Goal: Task Accomplishment & Management: Manage account settings

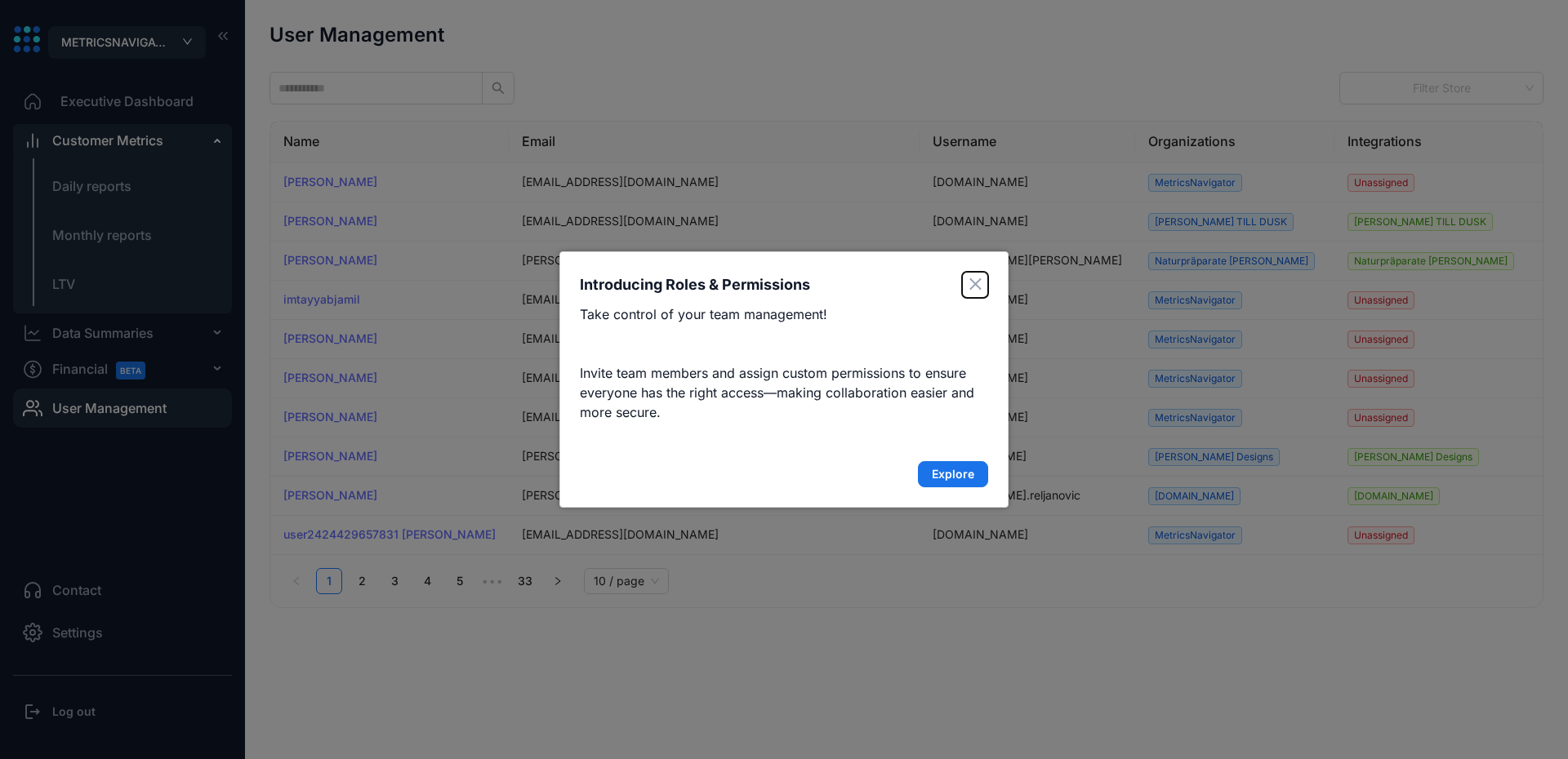
click at [973, 290] on span "Close" at bounding box center [975, 284] width 13 height 13
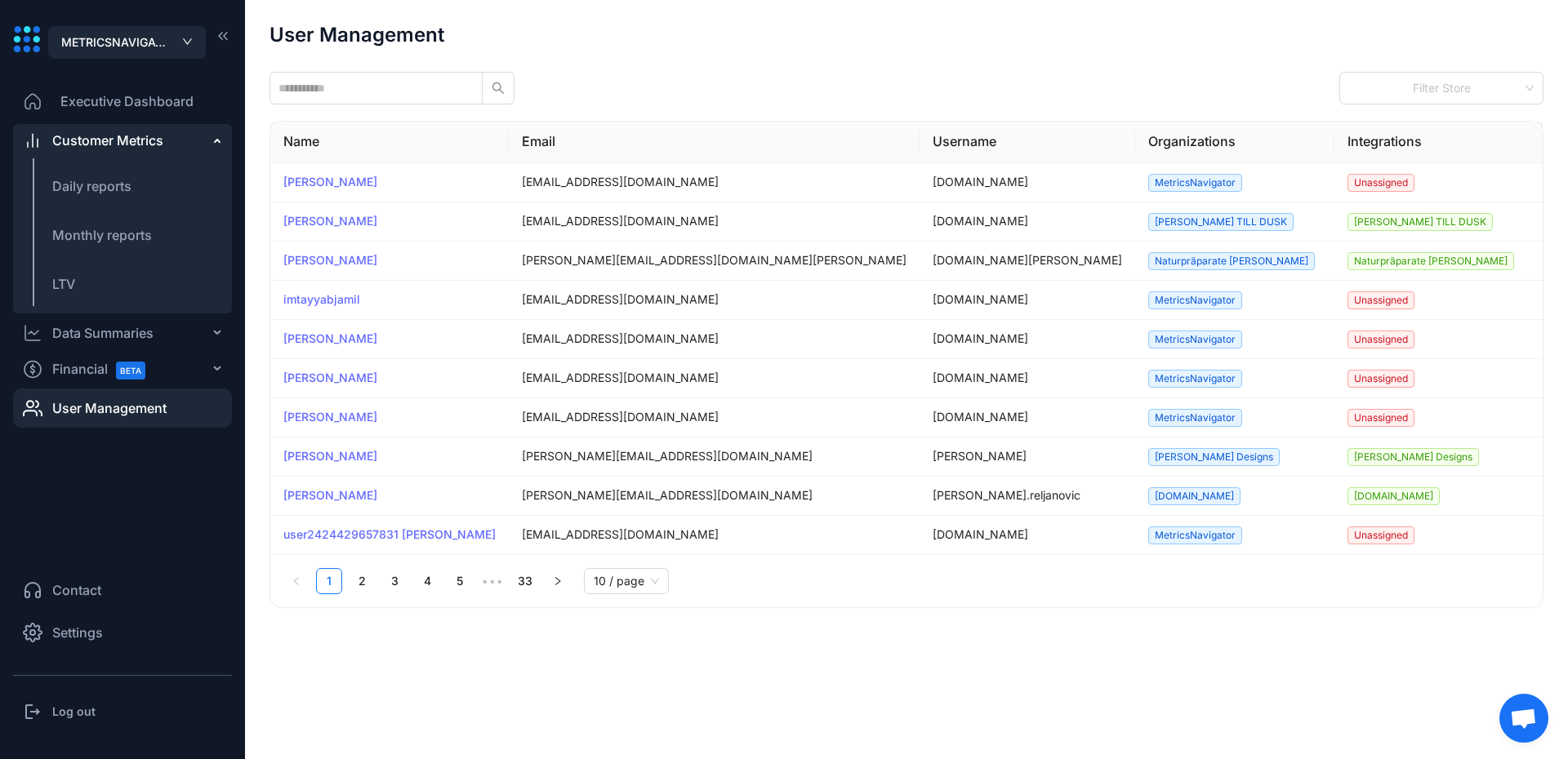
click at [106, 645] on li "Settings" at bounding box center [122, 633] width 219 height 39
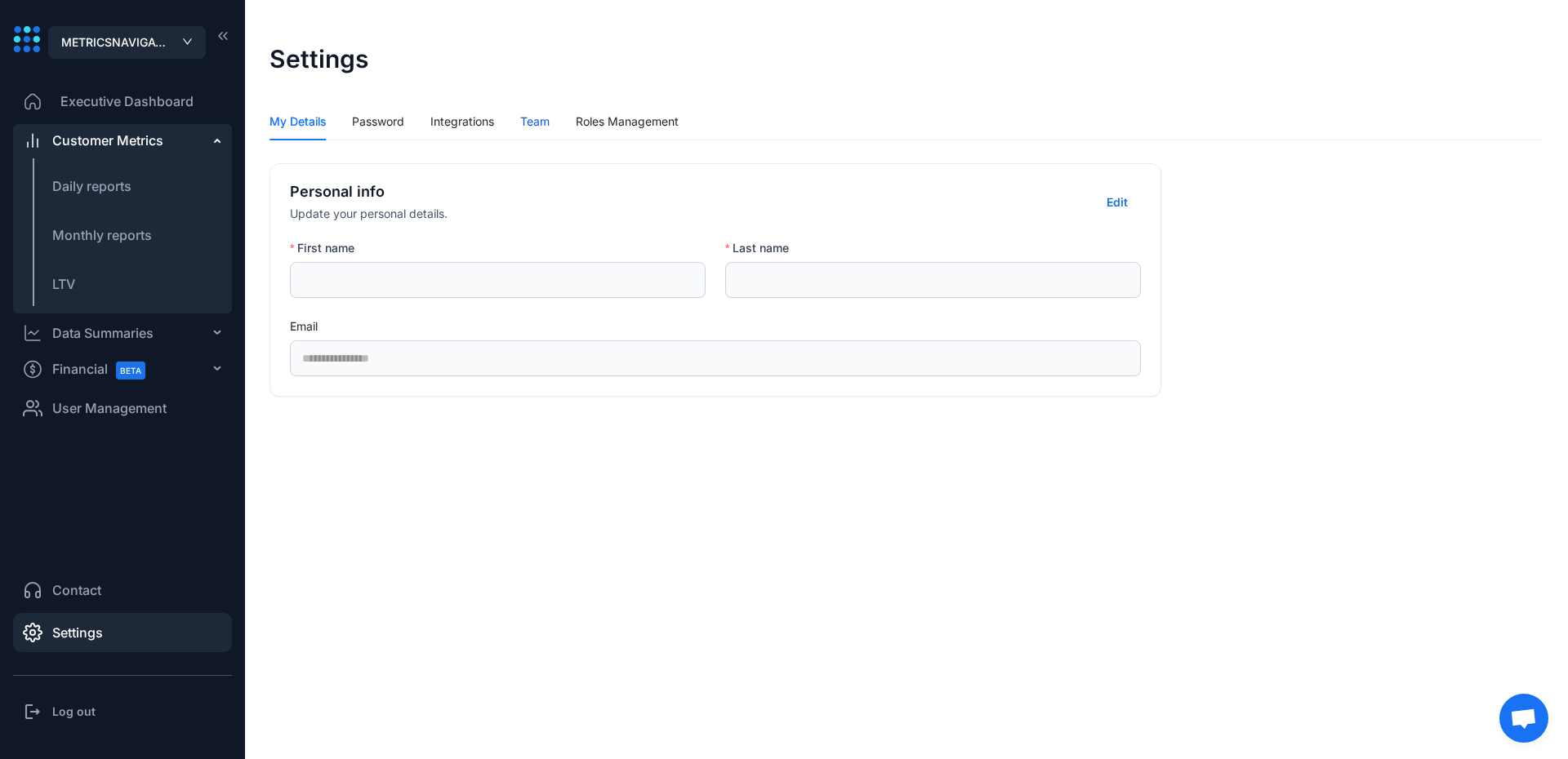
click at [543, 115] on div "Team" at bounding box center [535, 122] width 30 height 18
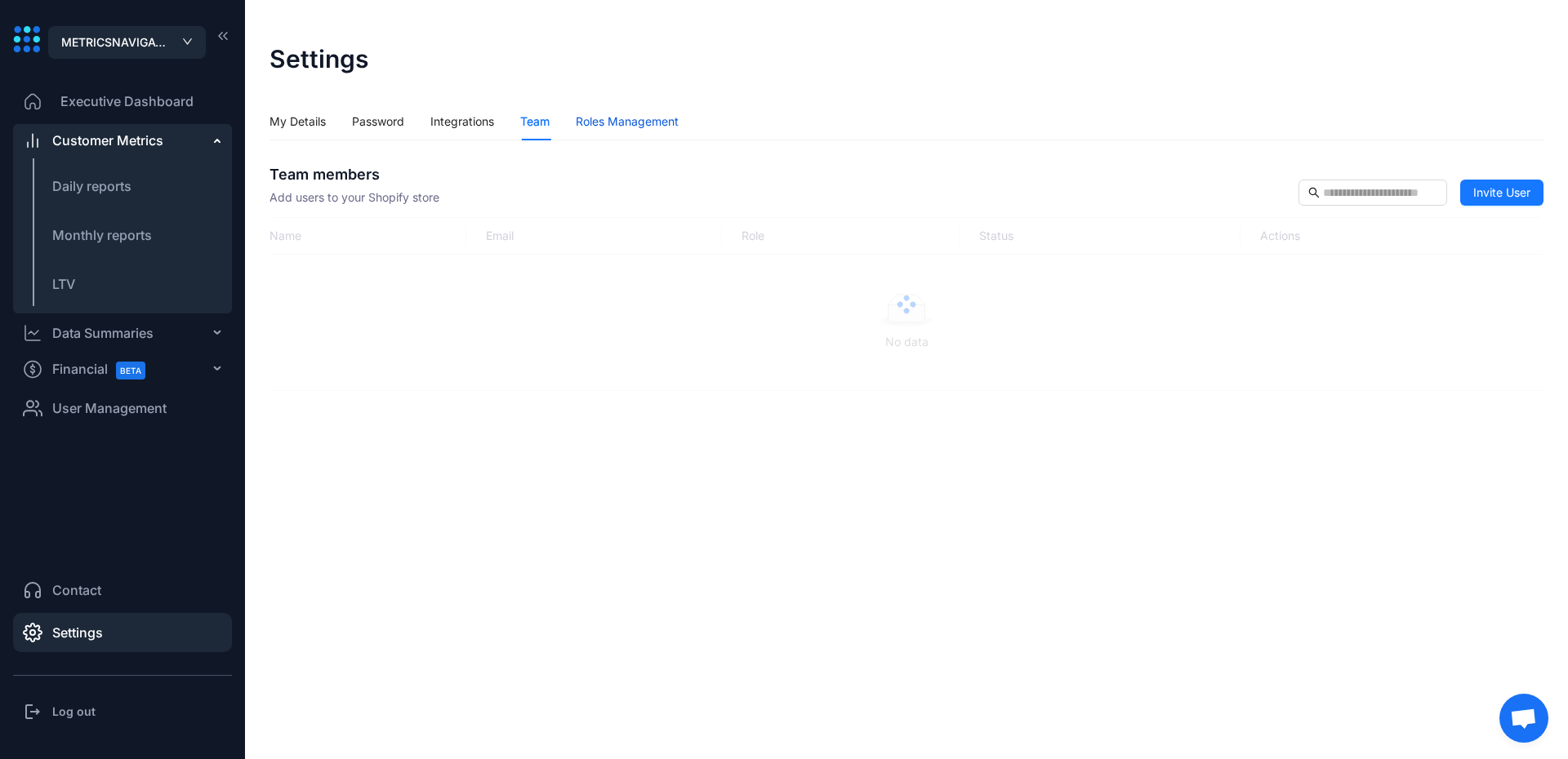
click at [609, 122] on div "Roles Management" at bounding box center [627, 122] width 103 height 18
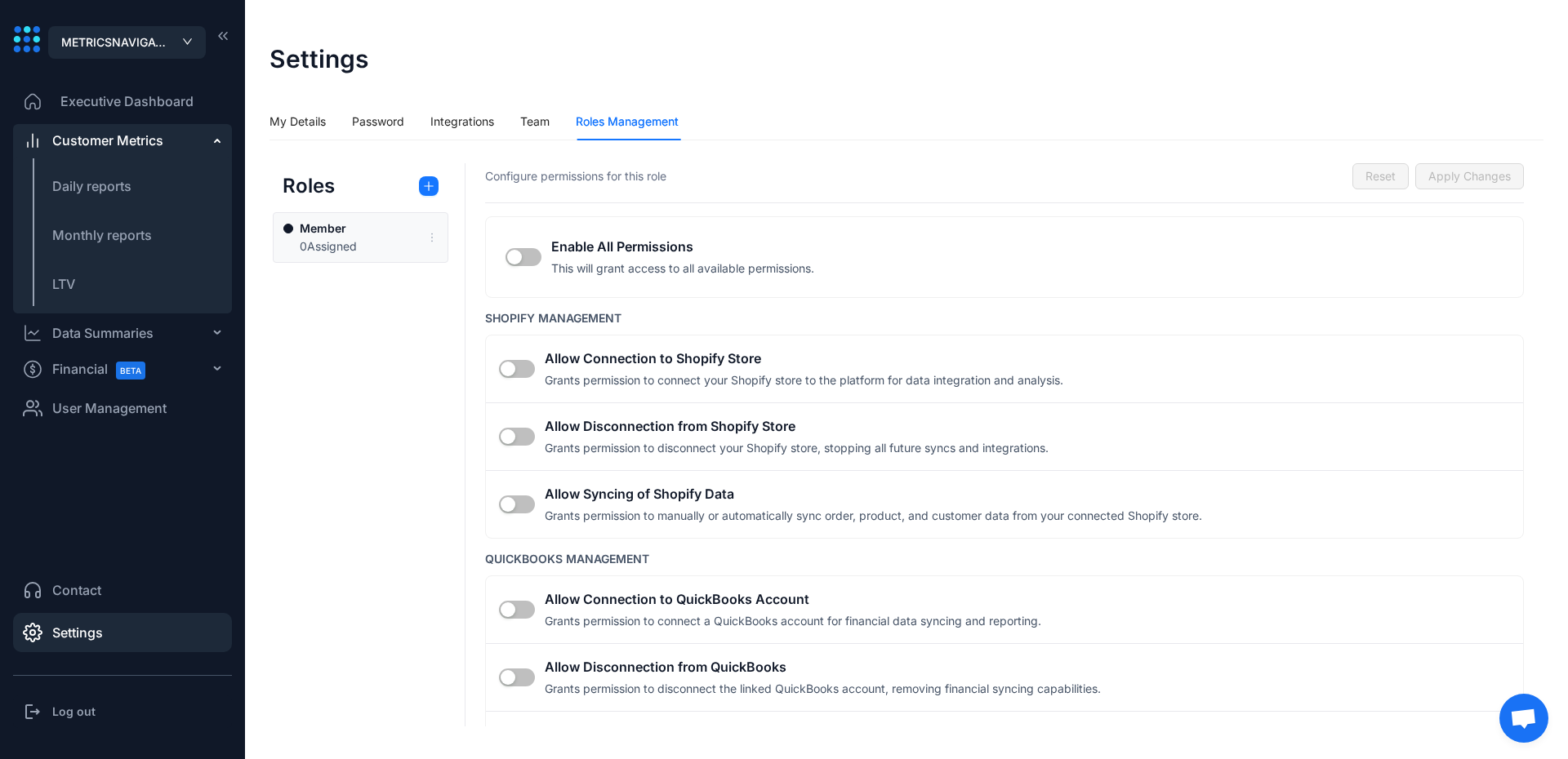
click at [350, 225] on div "Member 0 Assigned" at bounding box center [355, 238] width 143 height 36
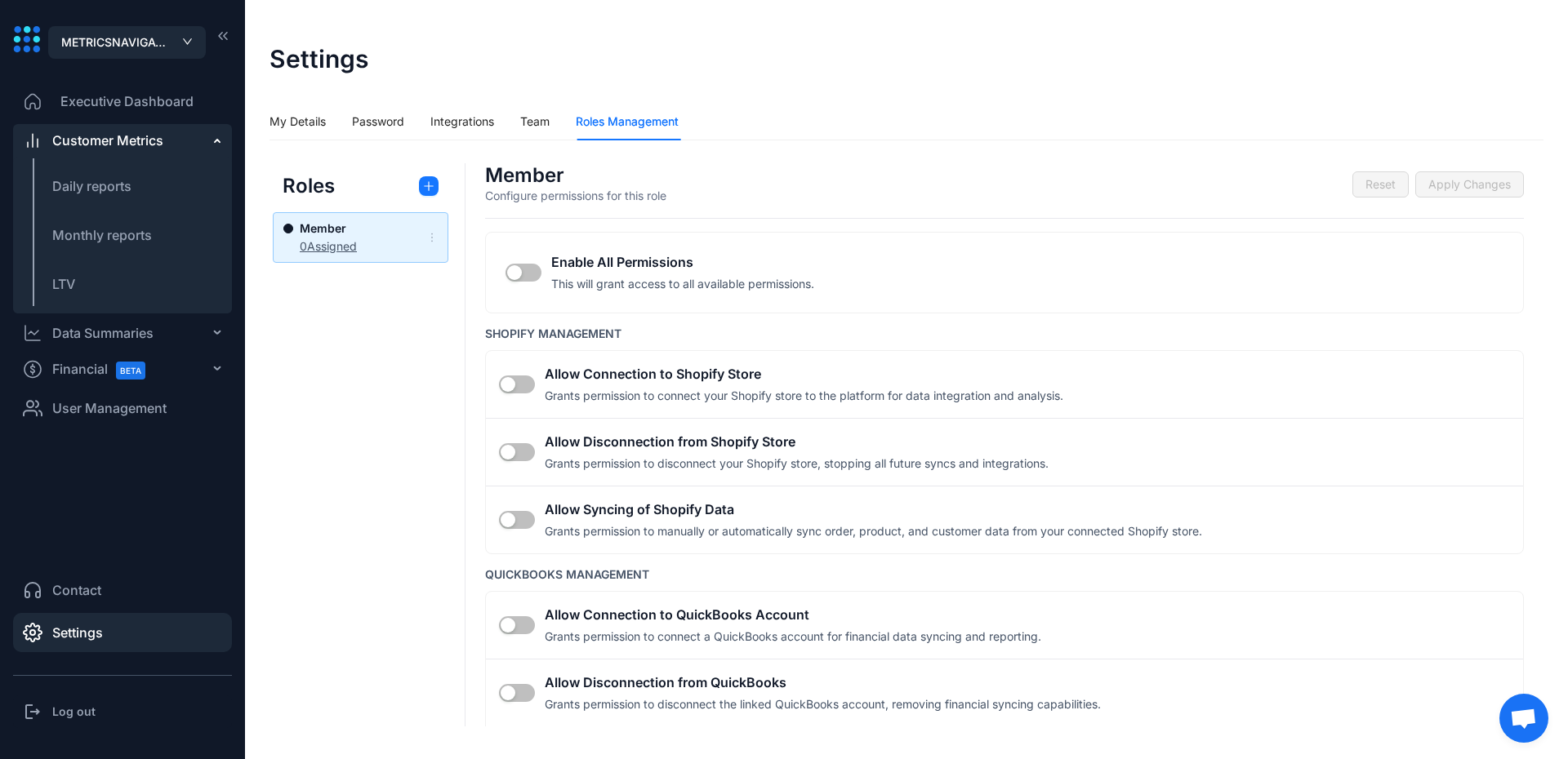
click at [319, 247] on span "0 Assigned" at bounding box center [328, 247] width 57 height 14
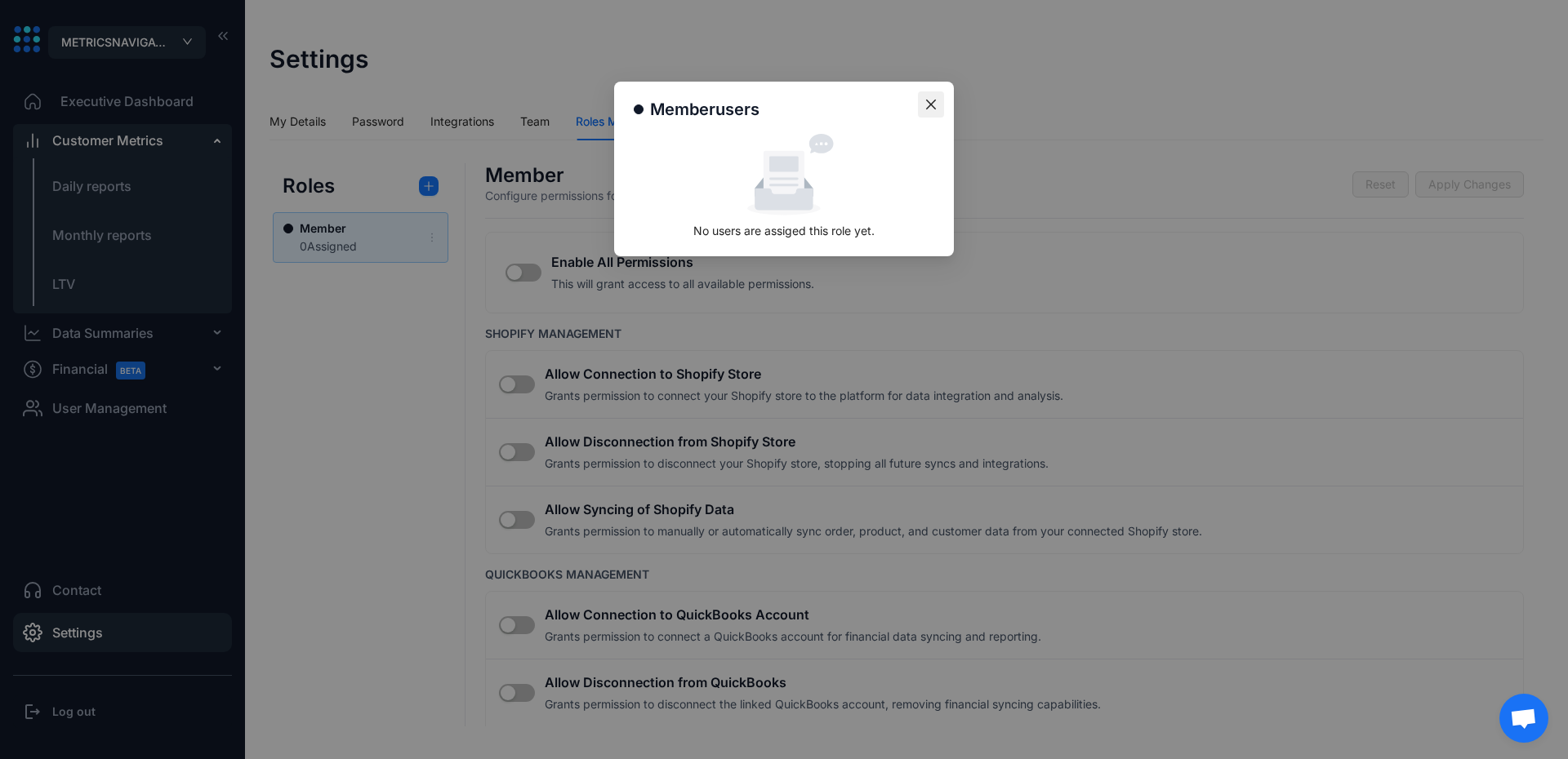
click at [933, 99] on icon "close" at bounding box center [931, 105] width 13 height 13
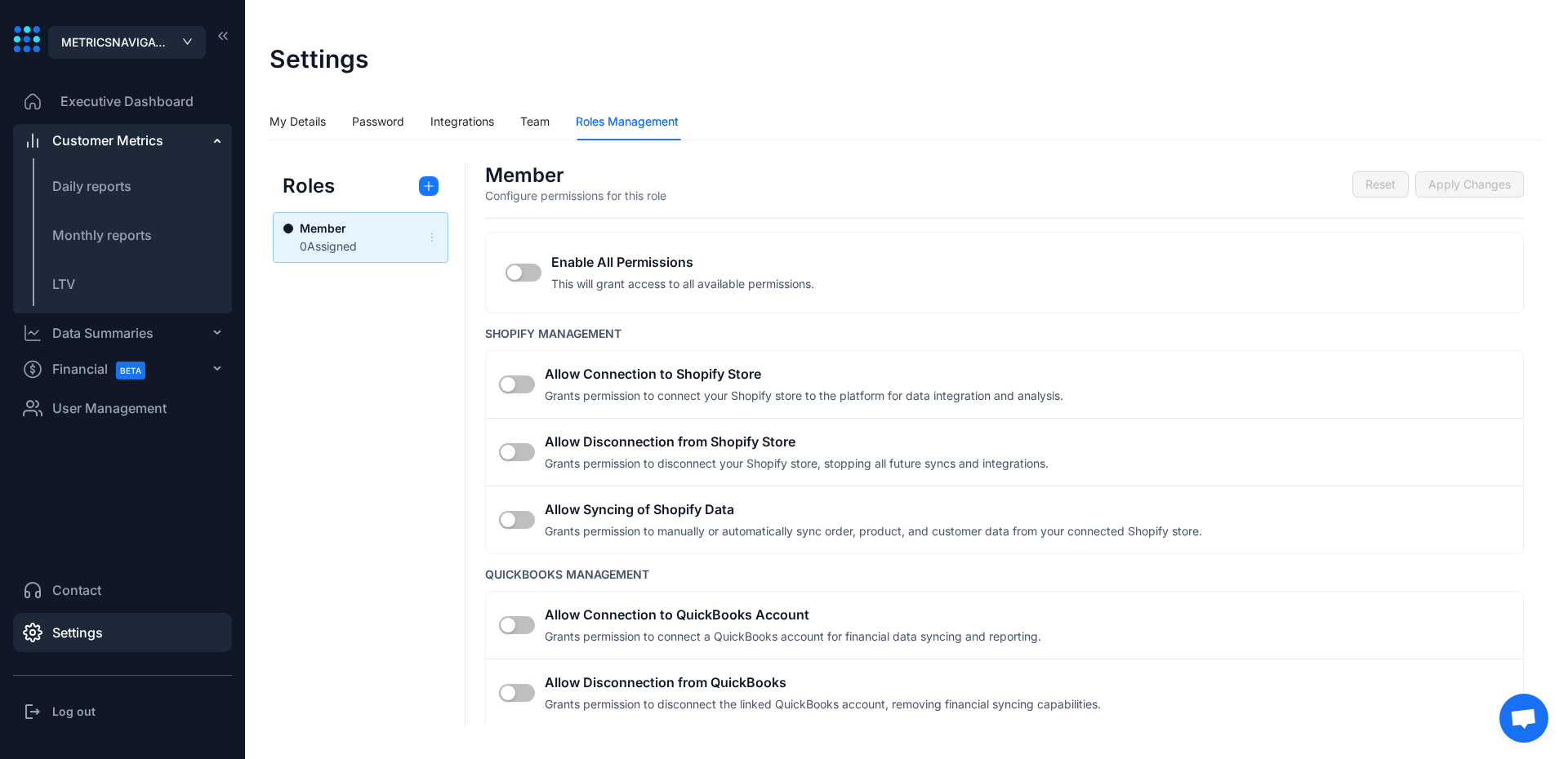
click at [105, 415] on span "User Management" at bounding box center [109, 409] width 114 height 20
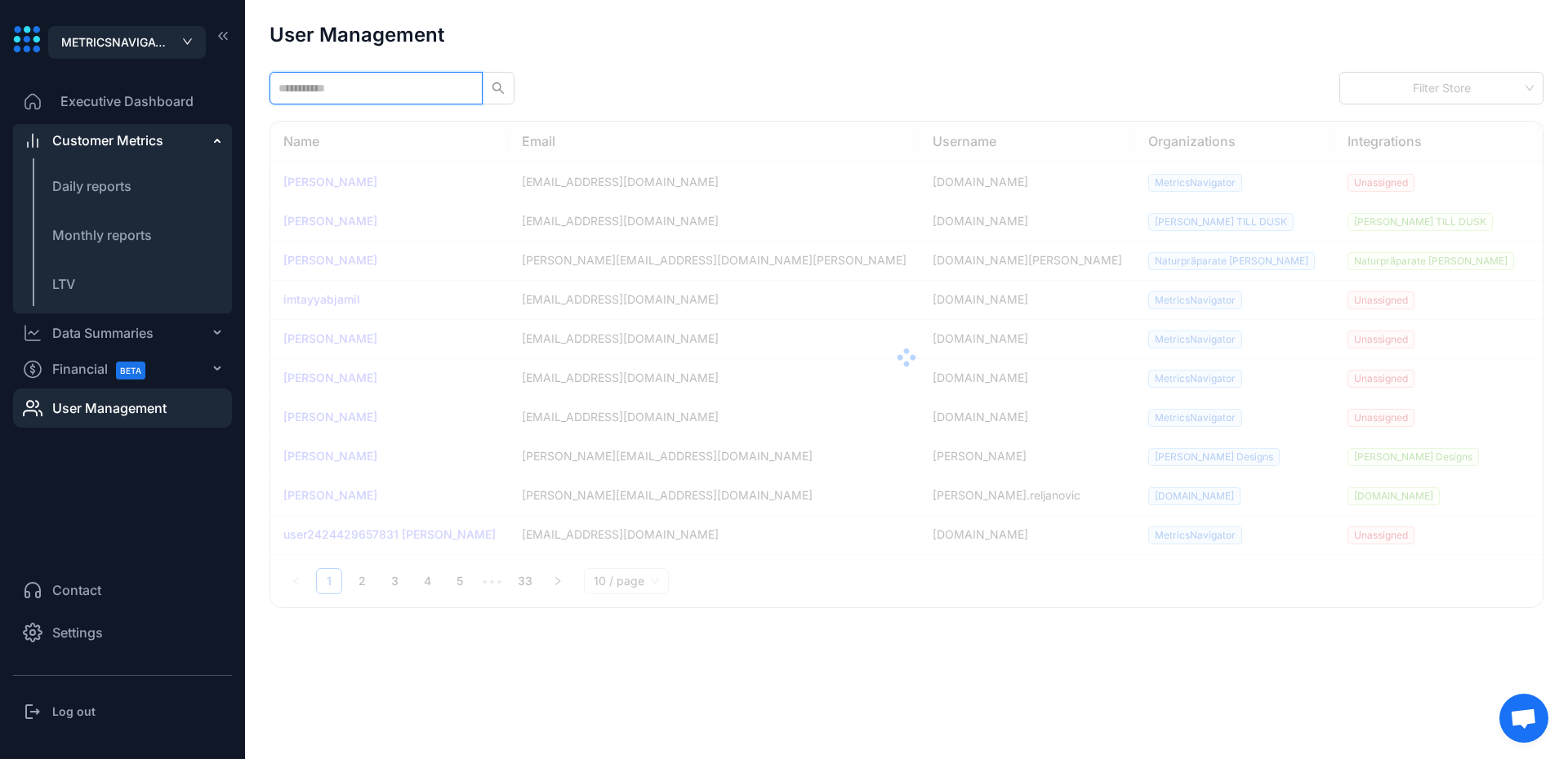
click at [365, 86] on input "text" at bounding box center [369, 89] width 182 height 18
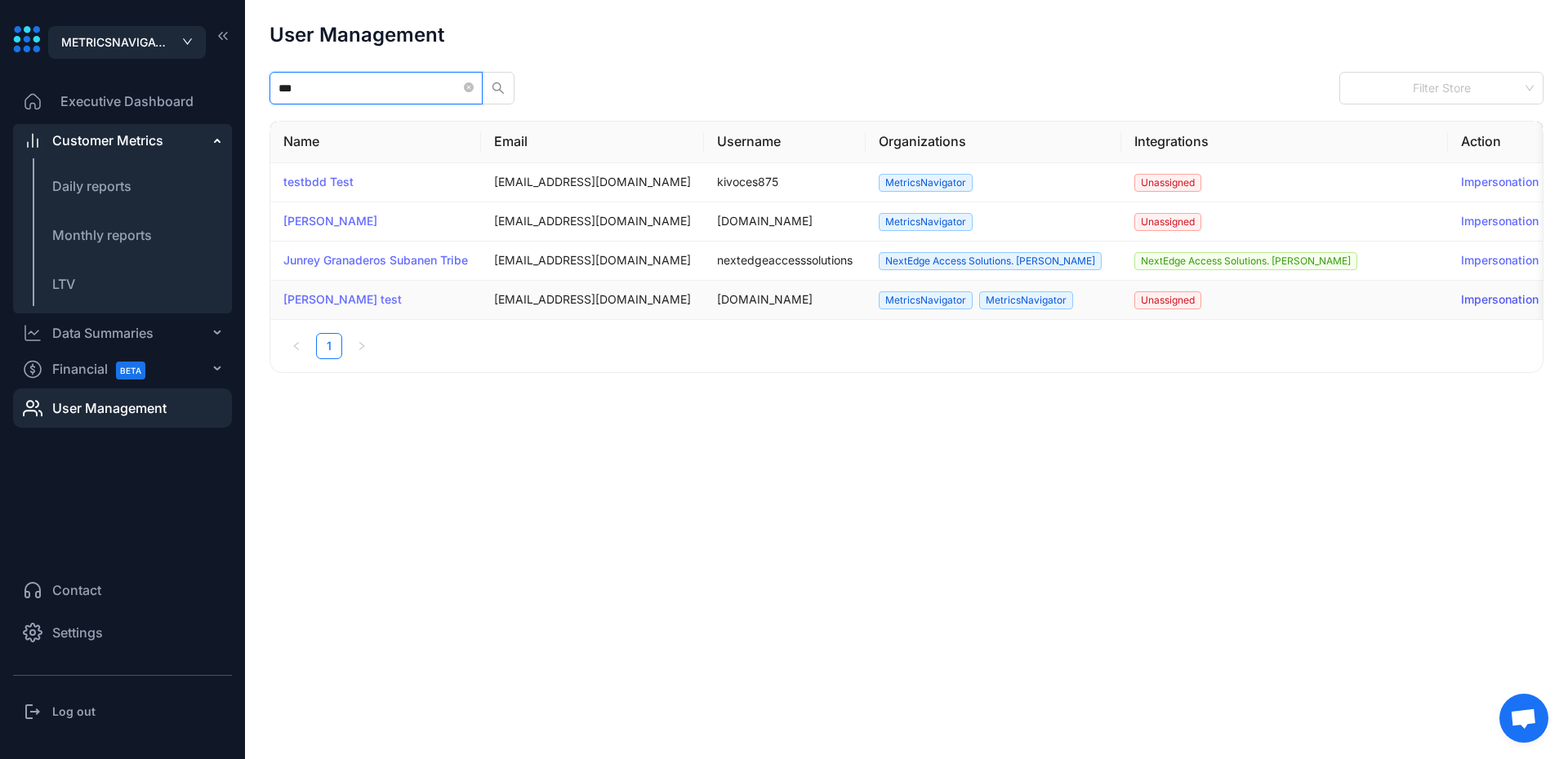
type input "***"
click at [1479, 301] on link "Impersonation" at bounding box center [1499, 299] width 78 height 14
